Goal: Task Accomplishment & Management: Manage account settings

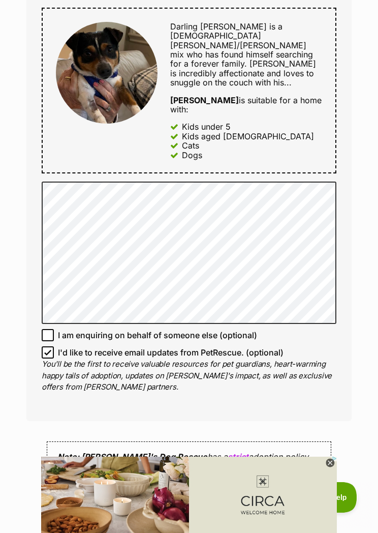
click at [53, 346] on input "I'd like to receive email updates from PetRescue. (optional)" at bounding box center [48, 352] width 12 height 12
checkbox input "false"
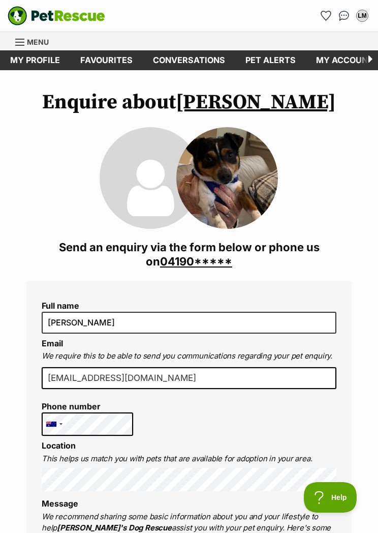
click at [32, 62] on link "My profile" at bounding box center [35, 60] width 70 height 20
click at [31, 60] on link "My profile" at bounding box center [35, 60] width 70 height 20
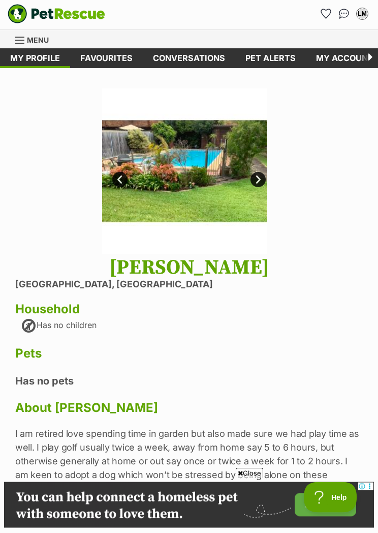
scroll to position [1, 0]
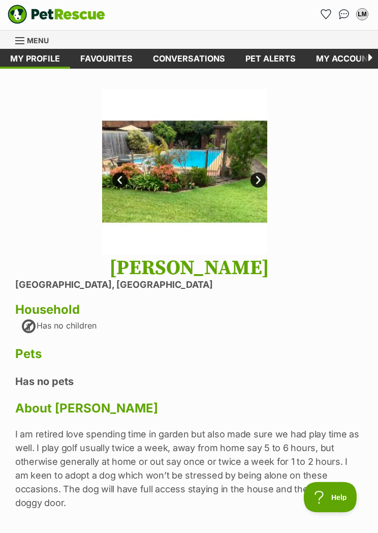
click at [265, 176] on img at bounding box center [184, 171] width 165 height 165
click at [262, 173] on link "Next" at bounding box center [258, 180] width 15 height 15
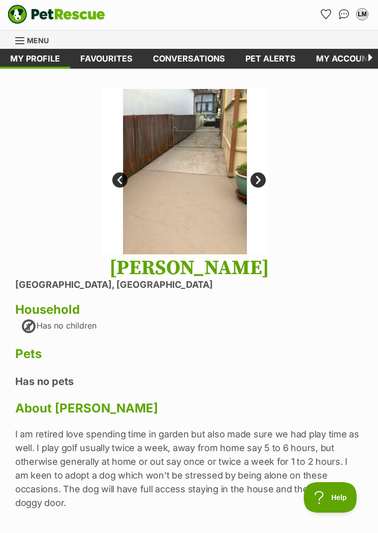
click at [264, 176] on link "Next" at bounding box center [258, 179] width 15 height 15
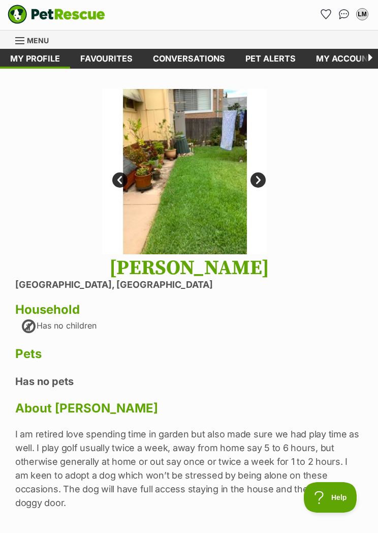
click at [265, 178] on link "Next" at bounding box center [258, 179] width 15 height 15
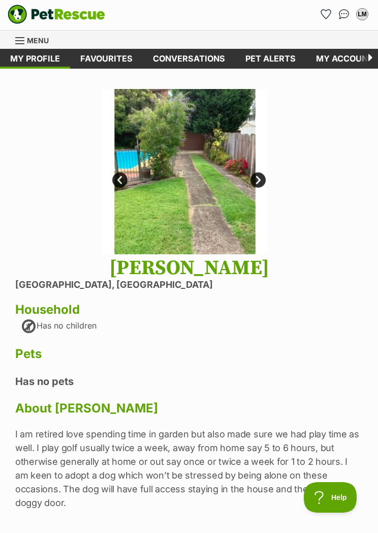
click at [265, 176] on link "Next" at bounding box center [258, 179] width 15 height 15
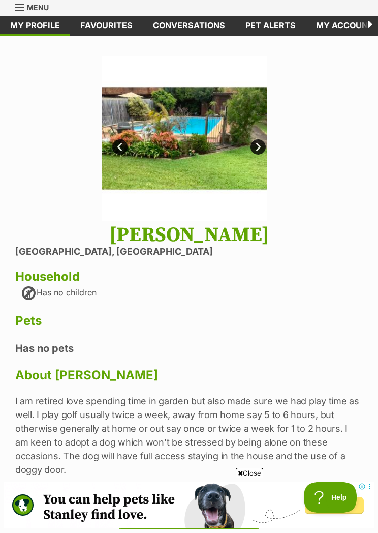
scroll to position [0, 0]
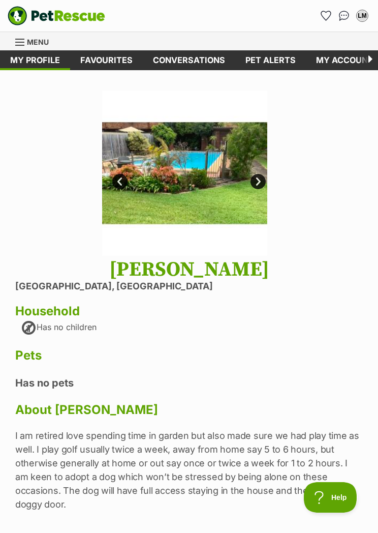
click at [185, 60] on link "Conversations" at bounding box center [189, 60] width 93 height 20
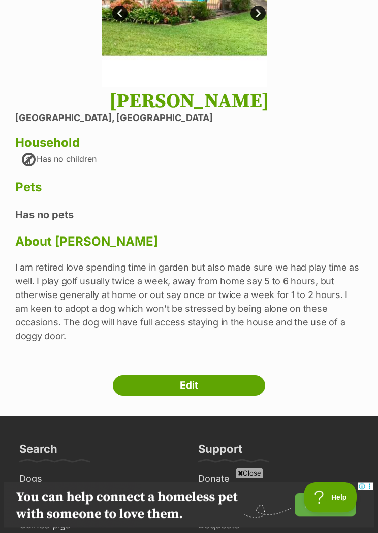
scroll to position [168, 0]
click at [201, 375] on link "Edit" at bounding box center [189, 385] width 153 height 20
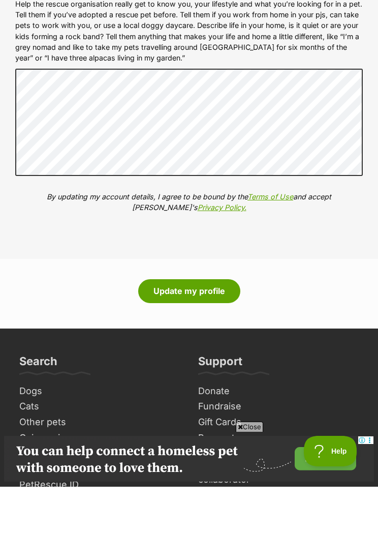
click at [190, 325] on button "Update my profile" at bounding box center [189, 336] width 102 height 23
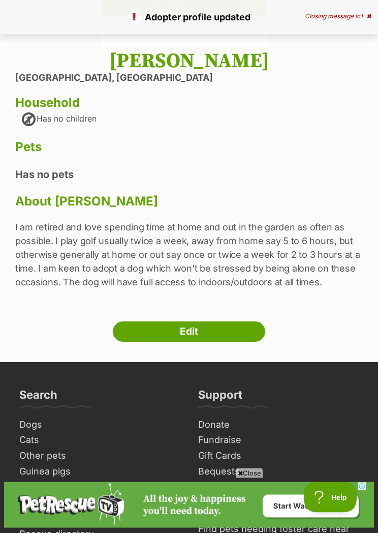
scroll to position [203, 0]
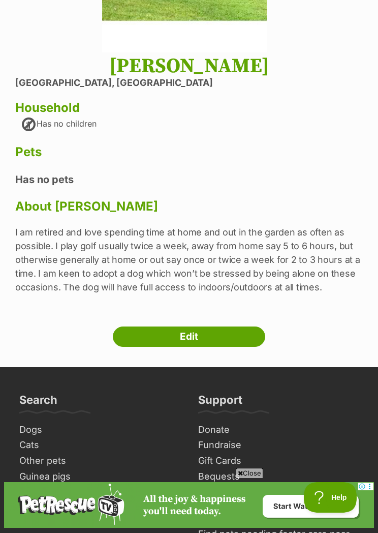
click at [201, 332] on link "Edit" at bounding box center [189, 336] width 153 height 20
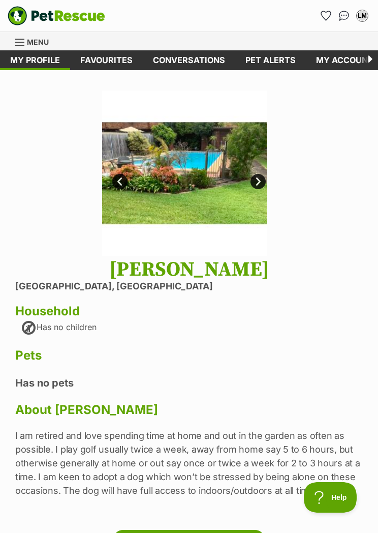
scroll to position [222, 0]
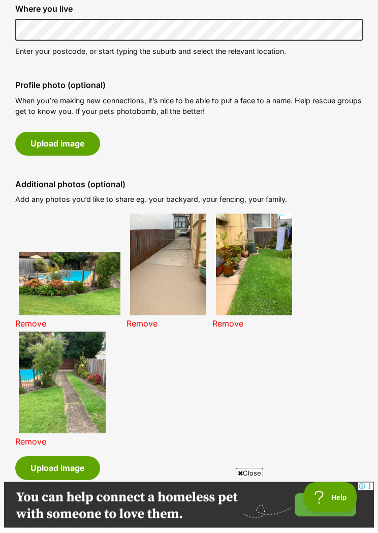
scroll to position [436, 0]
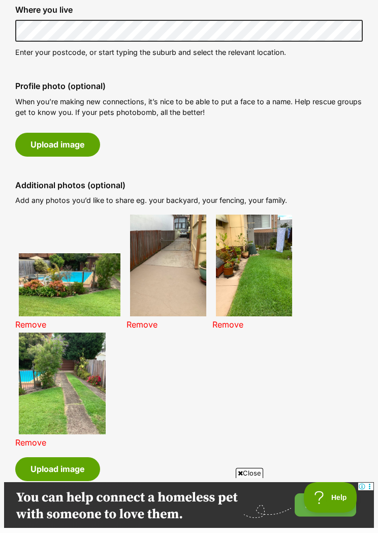
click at [38, 439] on link "Remove" at bounding box center [30, 442] width 31 height 10
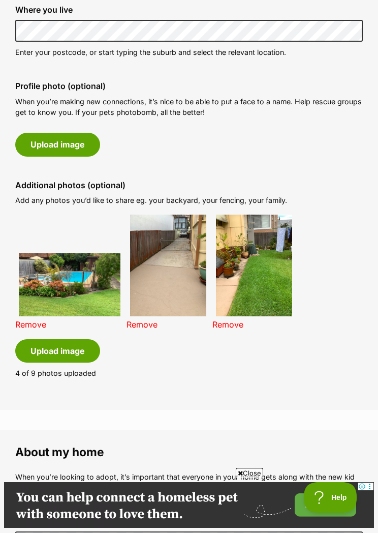
click at [236, 319] on link "Remove" at bounding box center [227, 324] width 31 height 10
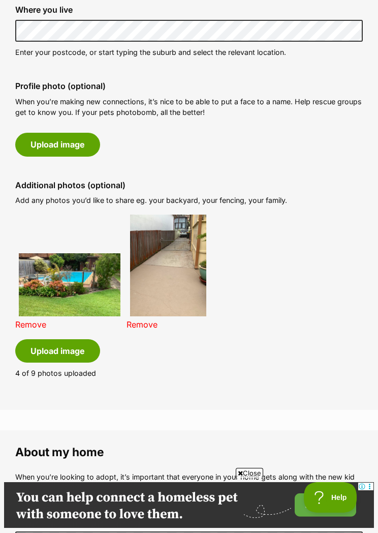
click at [157, 320] on link "Remove" at bounding box center [142, 324] width 31 height 10
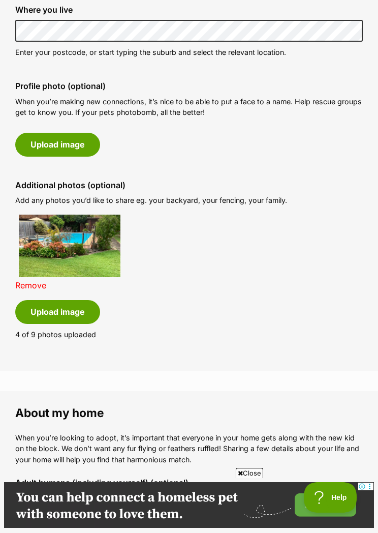
click at [40, 280] on link "Remove" at bounding box center [30, 285] width 31 height 10
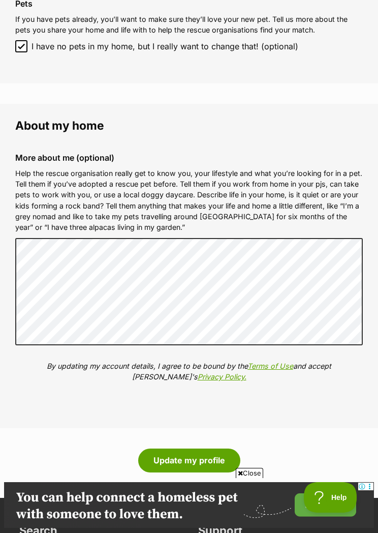
scroll to position [0, 0]
click at [191, 450] on button "Update my profile" at bounding box center [189, 459] width 102 height 23
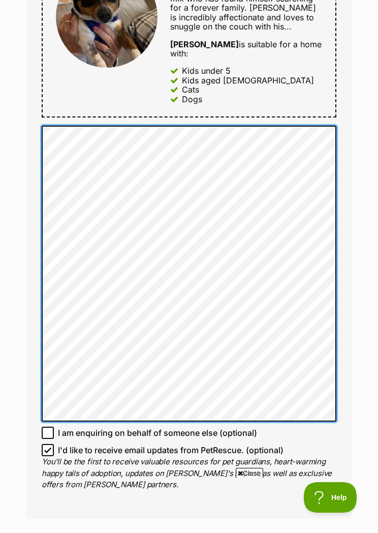
scroll to position [600, 0]
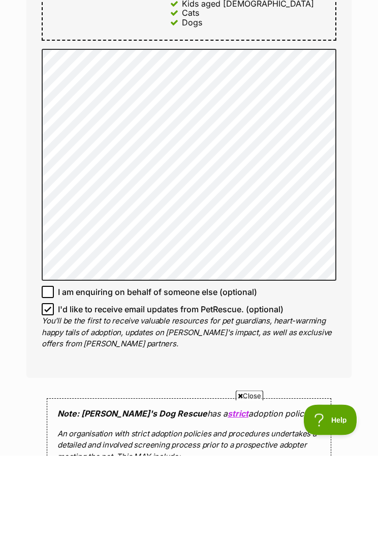
click at [51, 381] on input "I'd like to receive email updates from PetRescue. (optional)" at bounding box center [48, 387] width 12 height 12
checkbox input "false"
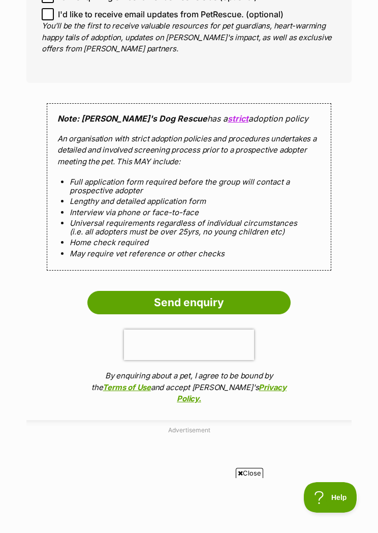
scroll to position [997, 0]
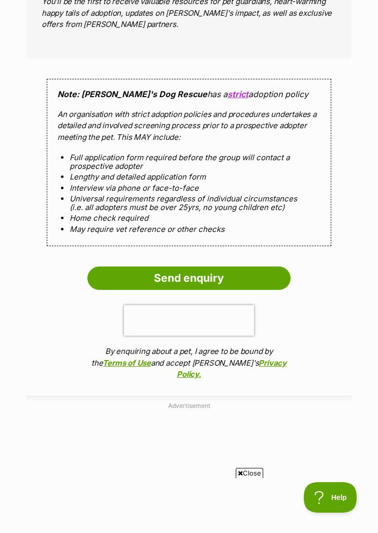
click at [188, 266] on input "Send enquiry" at bounding box center [188, 277] width 203 height 23
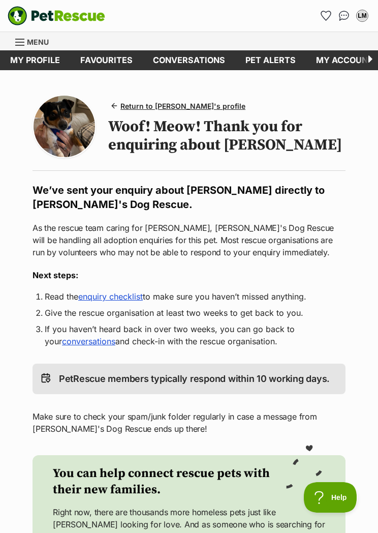
click at [37, 62] on link "My profile" at bounding box center [35, 60] width 70 height 20
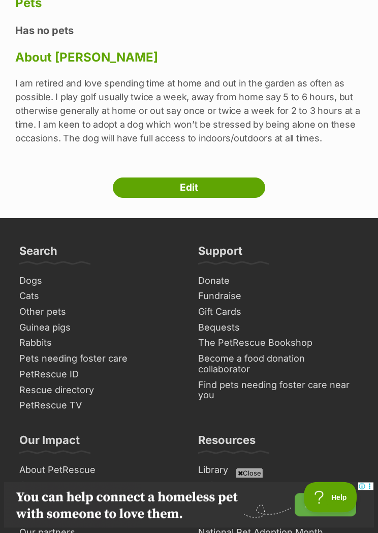
scroll to position [343, 0]
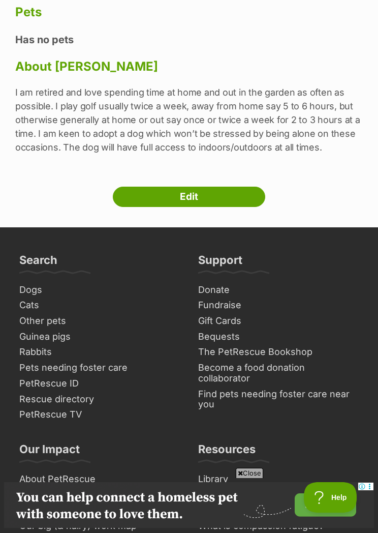
click at [198, 187] on link "Edit" at bounding box center [189, 197] width 153 height 20
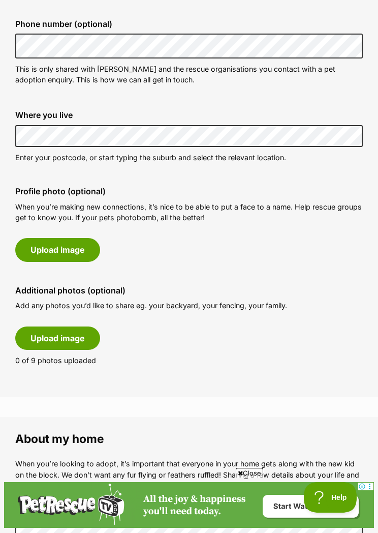
scroll to position [333, 0]
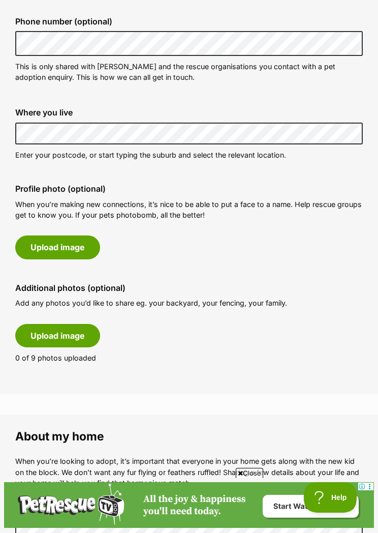
click at [63, 330] on button "Upload image" at bounding box center [57, 335] width 85 height 23
click at [61, 328] on button "Upload image" at bounding box center [57, 335] width 85 height 23
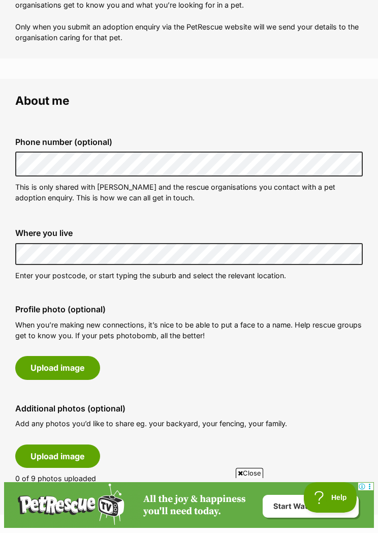
scroll to position [266, 0]
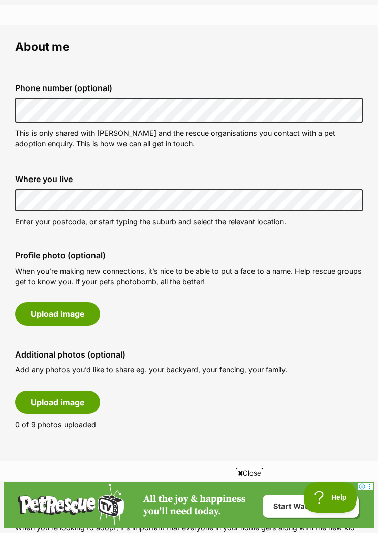
click at [65, 397] on button "Upload image" at bounding box center [57, 401] width 85 height 23
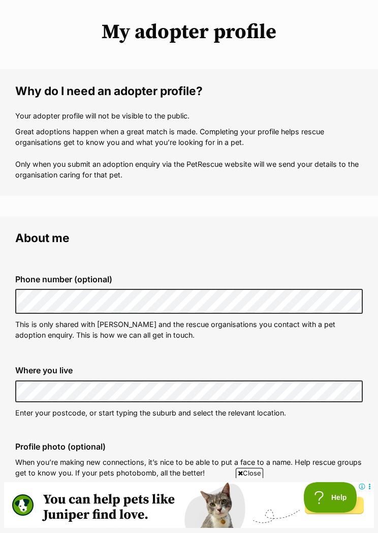
scroll to position [0, 0]
click at [249, 470] on span "Close" at bounding box center [249, 473] width 27 height 10
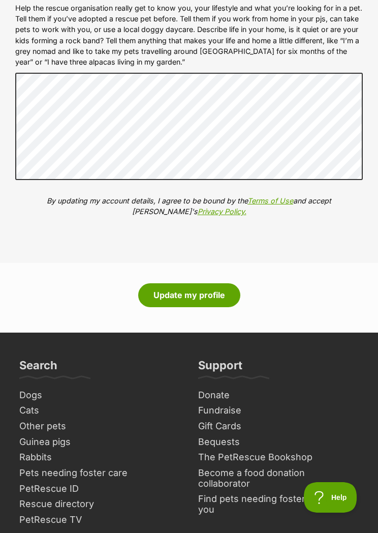
scroll to position [1379, 0]
click at [186, 285] on button "Update my profile" at bounding box center [189, 295] width 102 height 23
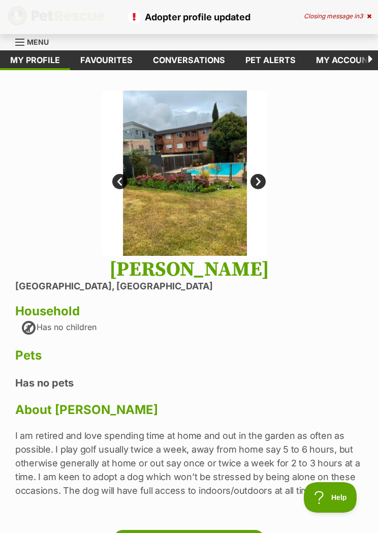
click at [261, 178] on link "Next" at bounding box center [258, 181] width 15 height 15
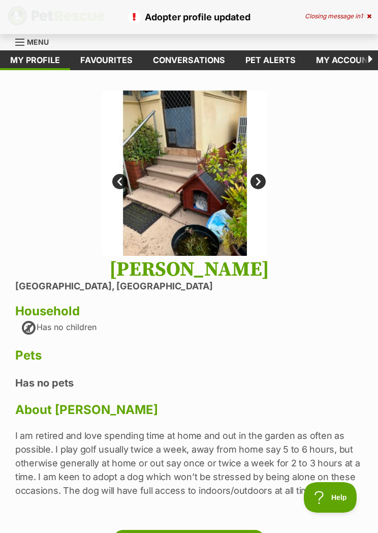
click at [263, 180] on link "Next" at bounding box center [258, 181] width 15 height 15
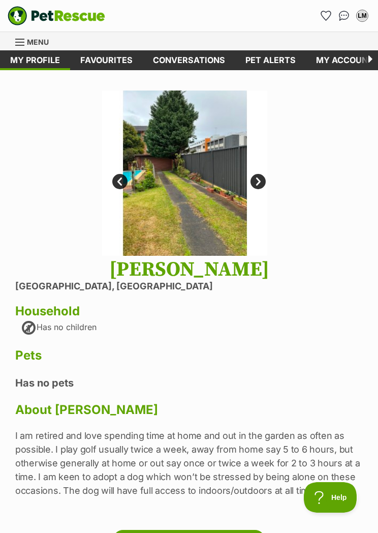
click at [264, 178] on link "Next" at bounding box center [258, 181] width 15 height 15
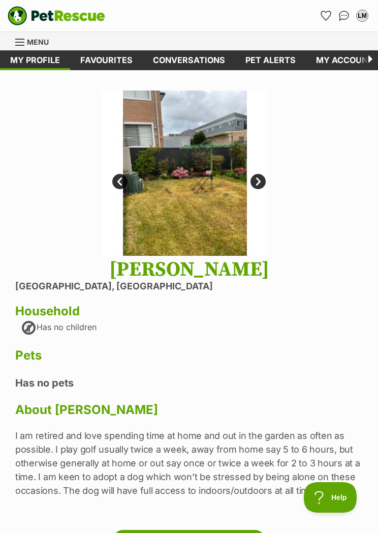
click at [190, 65] on link "Conversations" at bounding box center [189, 60] width 93 height 20
